Goal: Transaction & Acquisition: Purchase product/service

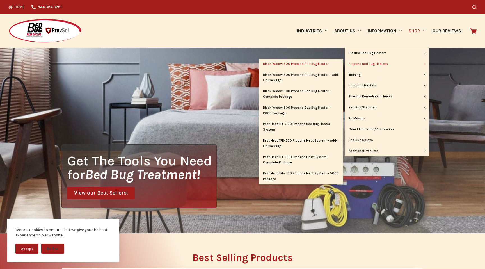
click at [319, 66] on link "Black Widow 800 Propane Bed Bug Heater" at bounding box center [301, 64] width 84 height 11
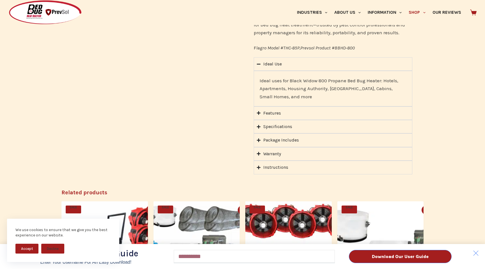
scroll to position [382, 0]
click at [258, 141] on div "Download Our User Guide Enter Your Username for an Easy Download! Email Downloa…" at bounding box center [242, 134] width 485 height 269
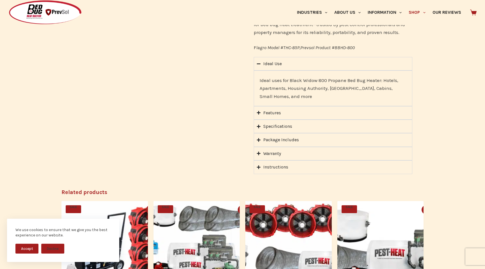
click at [258, 139] on icon "Accordion. Open links with Enter or Space, close with Escape, and navigate with…" at bounding box center [259, 140] width 4 height 4
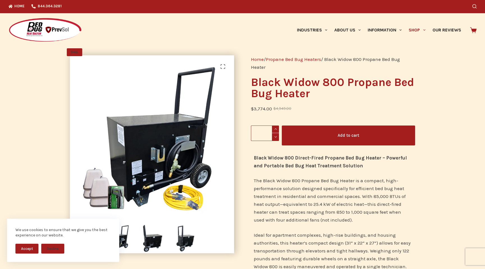
scroll to position [0, 0]
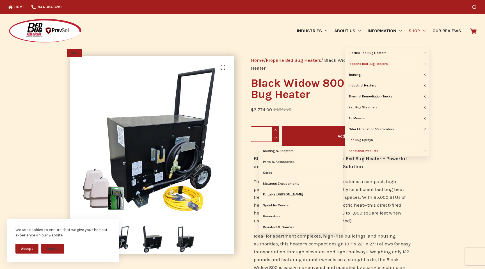
click at [366, 150] on link "Additional Products" at bounding box center [387, 151] width 84 height 11
click at [279, 162] on link "Parts & Accessories" at bounding box center [301, 162] width 84 height 11
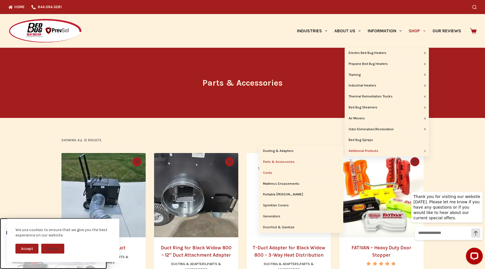
click at [270, 171] on link "Cords" at bounding box center [301, 173] width 84 height 11
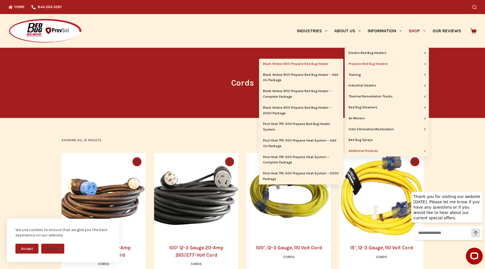
click at [313, 65] on link "Black Widow 800 Propane Bed Bug Heater" at bounding box center [301, 64] width 84 height 11
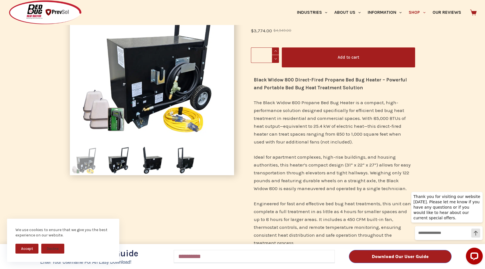
scroll to position [78, 0]
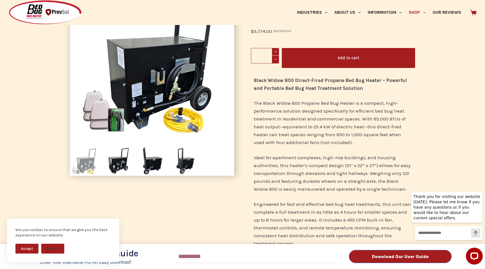
click at [125, 169] on div "Download Our User Guide Enter Your Username for an Easy Download! Email Downloa…" at bounding box center [242, 134] width 485 height 269
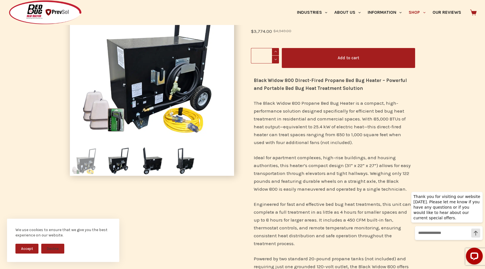
click at [150, 168] on div "Download Our User Guide Enter Your Username for an Easy Download! Email Downloa…" at bounding box center [242, 134] width 485 height 269
click at [186, 171] on img at bounding box center [185, 160] width 29 height 29
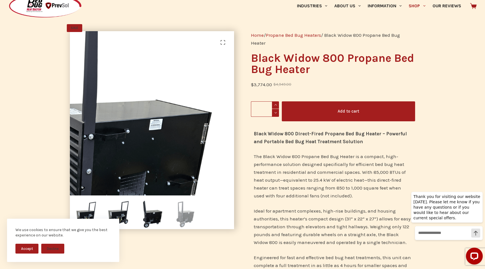
scroll to position [24, 0]
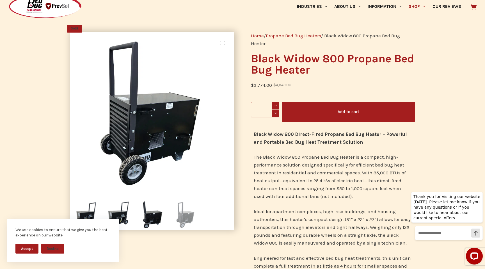
click at [27, 251] on button "Accept" at bounding box center [26, 249] width 23 height 10
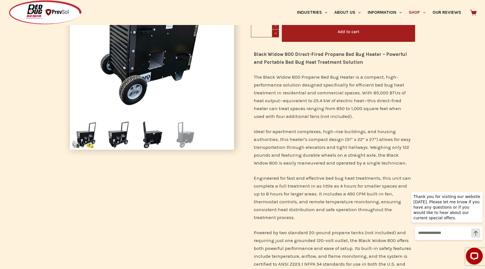
scroll to position [55, 0]
